Goal: Register for event/course

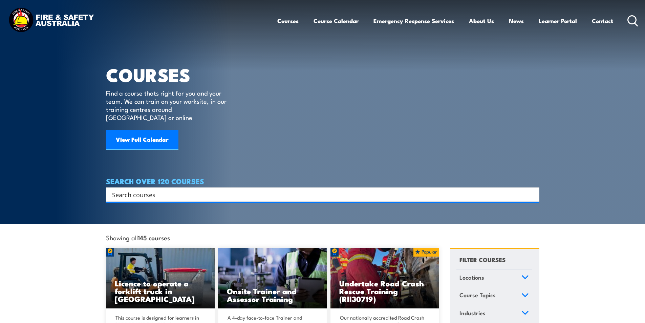
click at [155, 189] on input "Search input" at bounding box center [318, 194] width 413 height 10
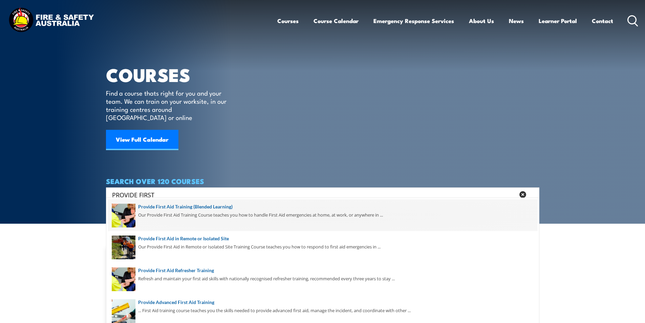
type input "PROVIDE FIRST"
click at [221, 207] on span at bounding box center [323, 215] width 430 height 32
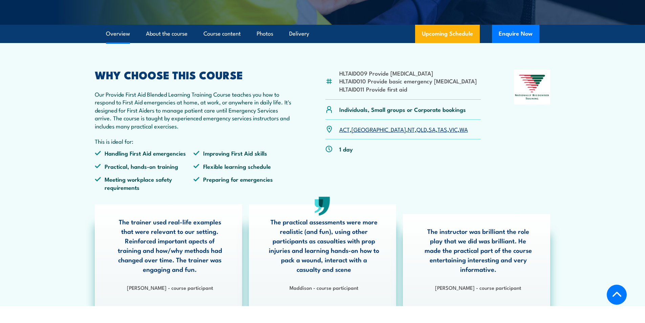
click at [460, 133] on link "WA" at bounding box center [464, 129] width 8 height 8
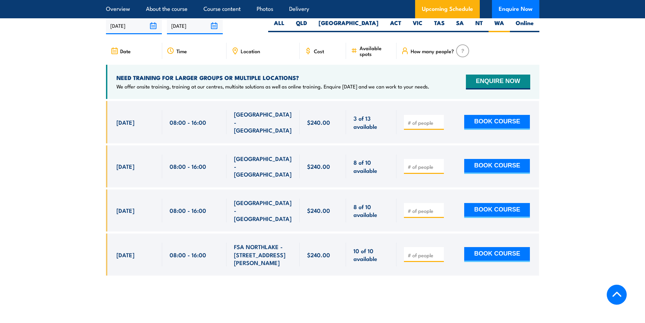
scroll to position [1343, 0]
